Goal: Check status: Check status

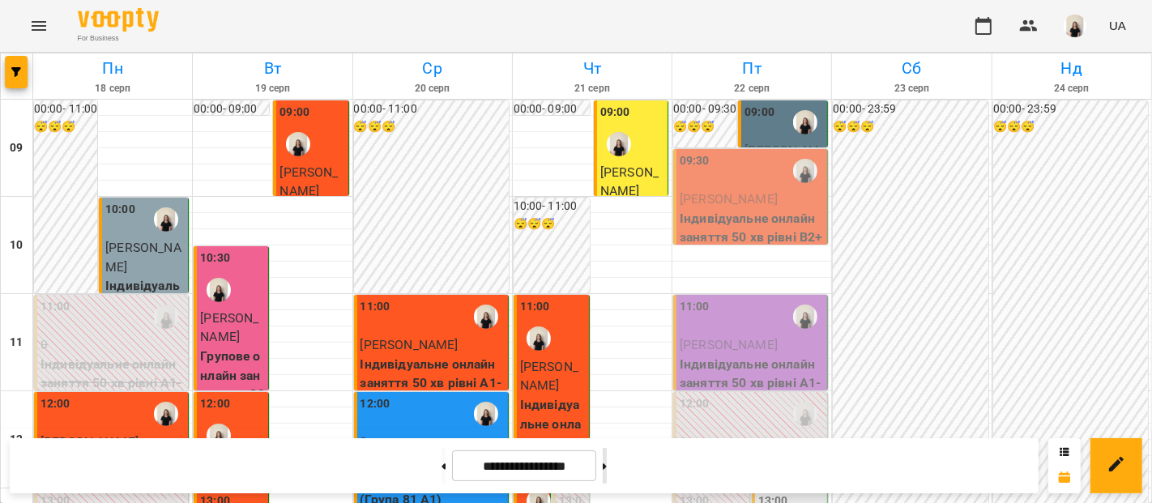
click at [607, 462] on button at bounding box center [605, 466] width 4 height 36
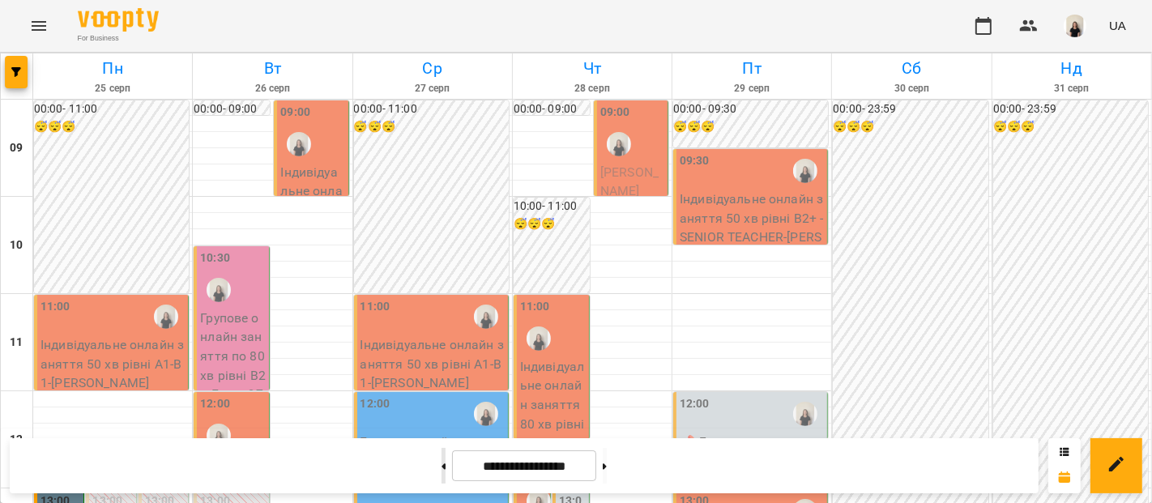
click at [441, 463] on button at bounding box center [443, 466] width 4 height 36
type input "**********"
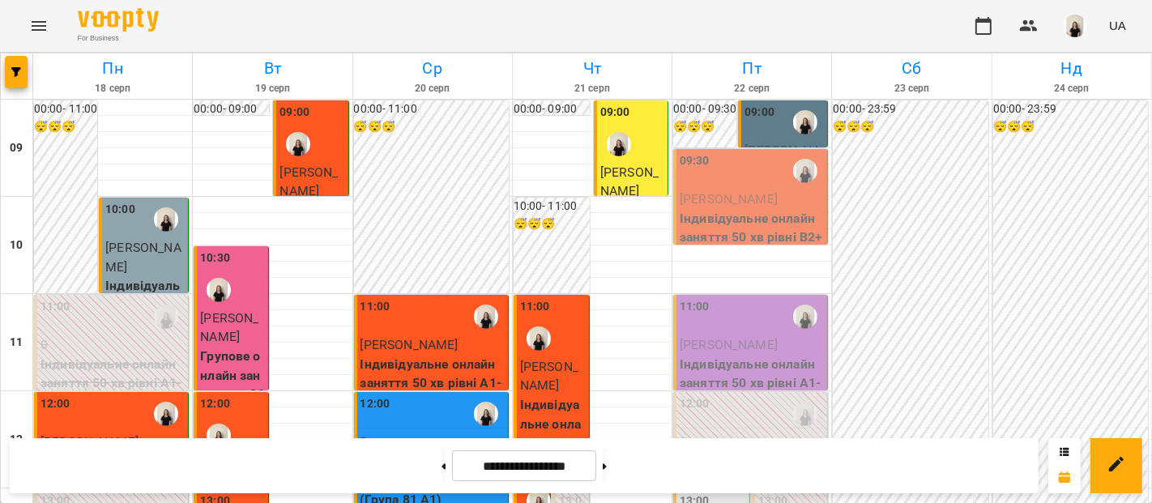
click at [719, 200] on span "[PERSON_NAME]" at bounding box center [729, 198] width 98 height 15
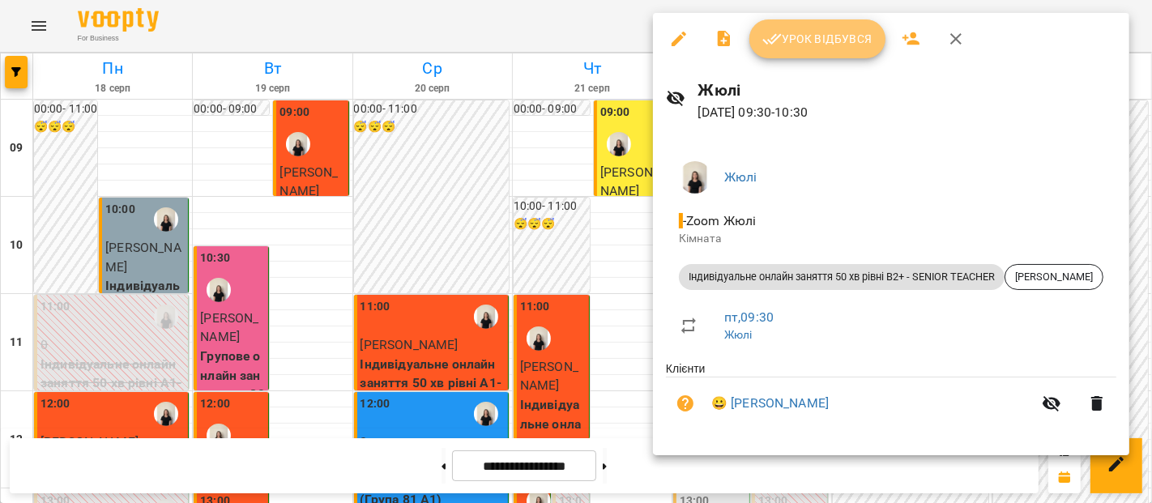
click at [816, 49] on button "Урок відбувся" at bounding box center [817, 38] width 136 height 39
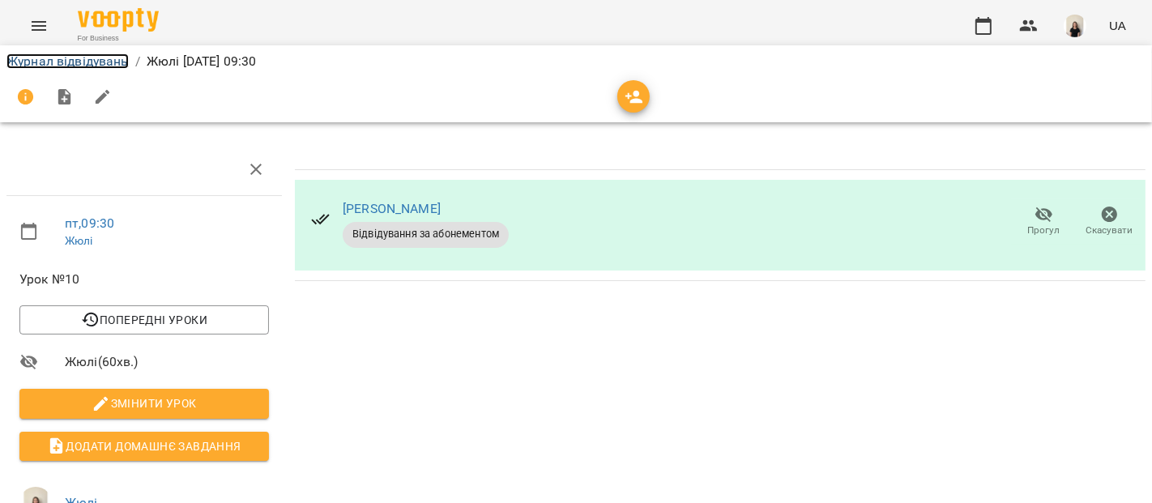
click at [90, 68] on link "Журнал відвідувань" at bounding box center [67, 60] width 122 height 15
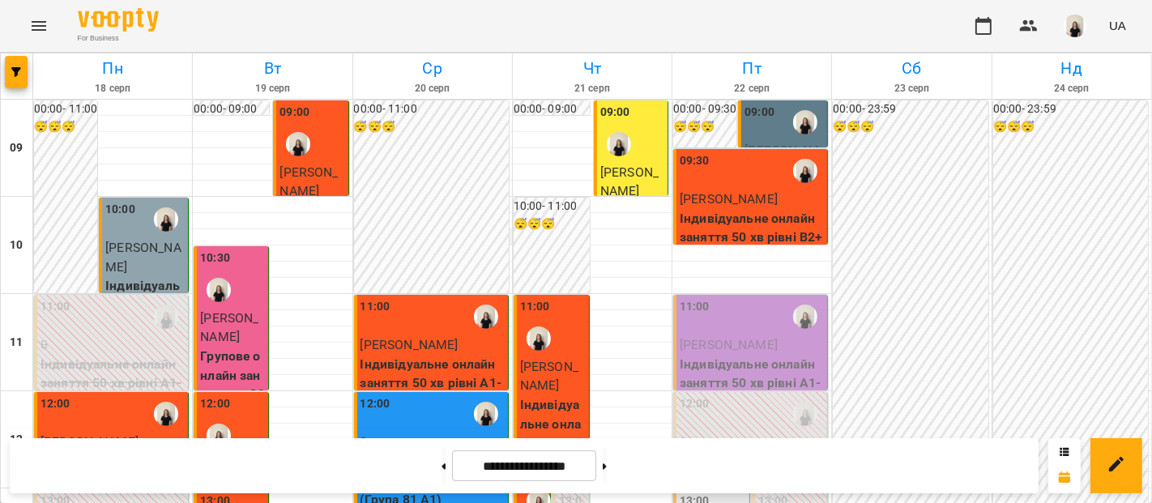
scroll to position [320, 0]
